Goal: Task Accomplishment & Management: Complete application form

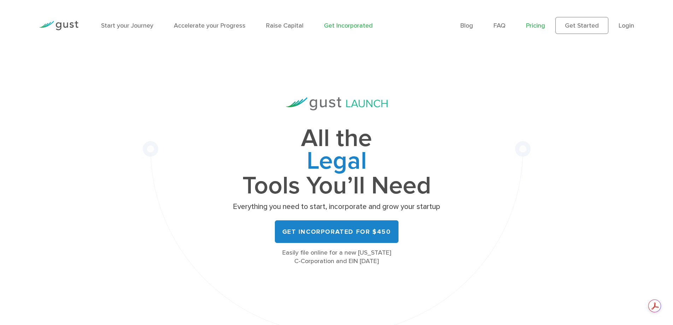
click at [530, 25] on link "Pricing" at bounding box center [535, 25] width 19 height 7
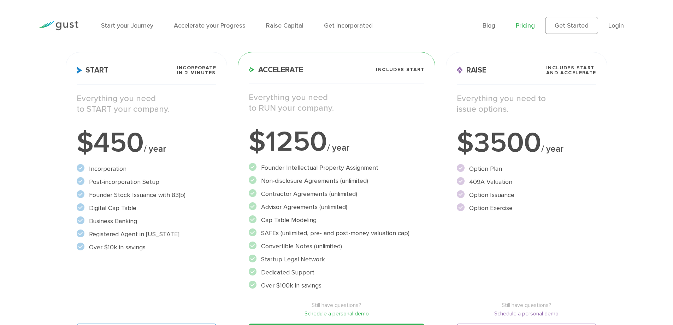
scroll to position [106, 0]
drag, startPoint x: 97, startPoint y: 235, endPoint x: 168, endPoint y: 237, distance: 71.0
click at [168, 237] on li "Registered Agent in [US_STATE]" at bounding box center [147, 234] width 140 height 10
drag, startPoint x: 92, startPoint y: 247, endPoint x: 147, endPoint y: 247, distance: 54.4
click at [147, 247] on li "Over $10k in savings" at bounding box center [147, 247] width 140 height 10
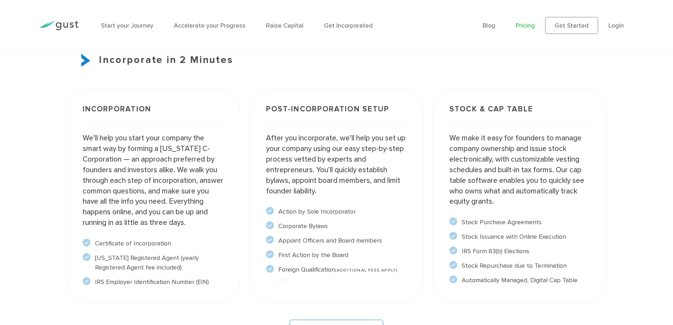
scroll to position [530, 0]
click at [137, 24] on link "Start your Journey" at bounding box center [127, 25] width 52 height 7
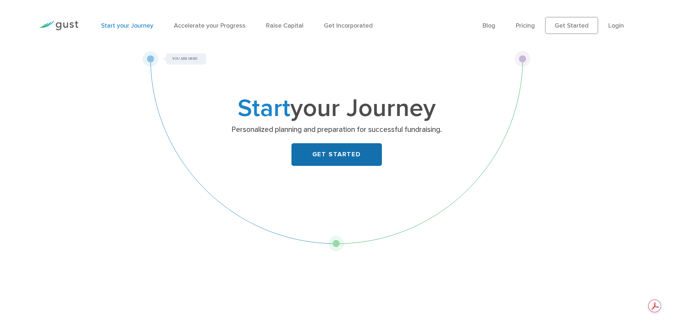
click at [343, 154] on link "GET STARTED" at bounding box center [337, 154] width 90 height 23
